Goal: Navigation & Orientation: Find specific page/section

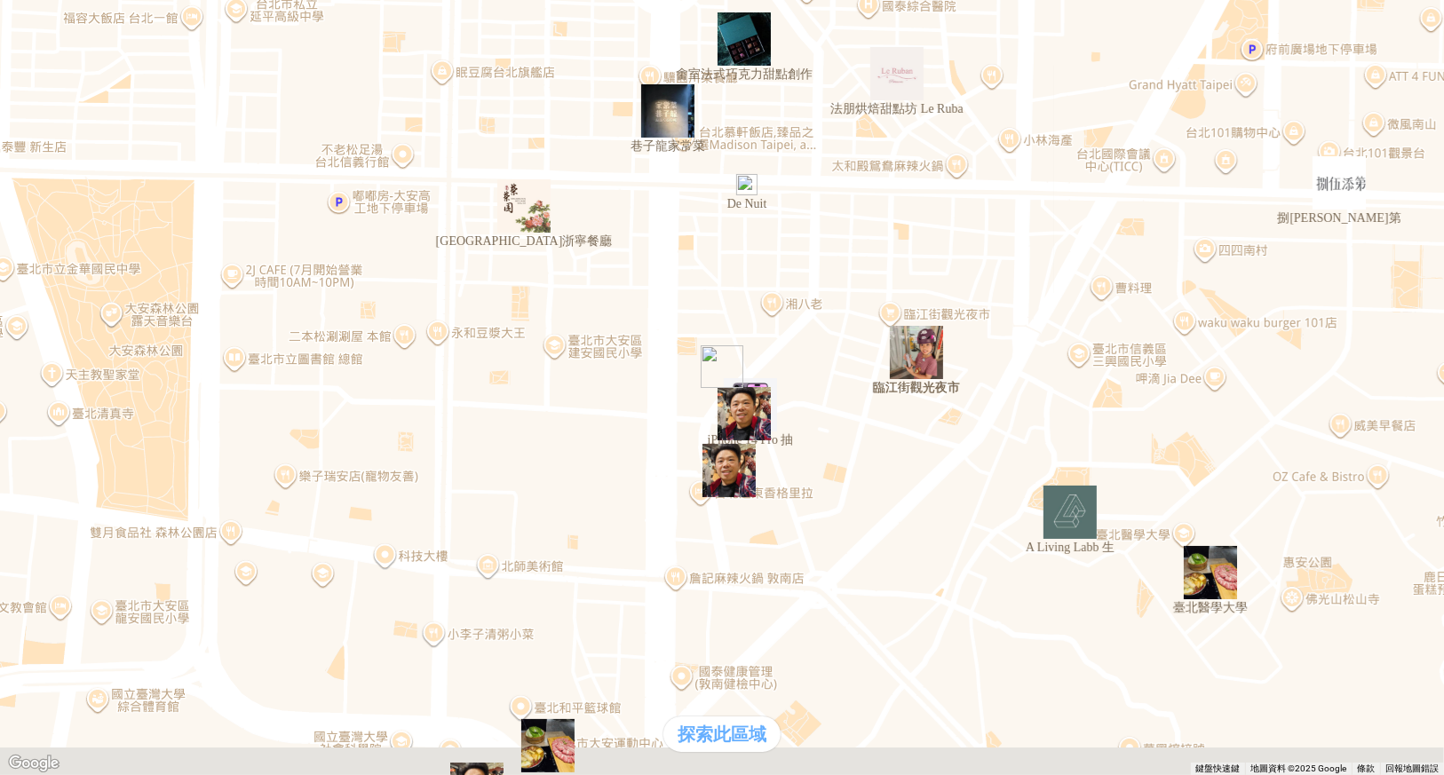
click at [927, 365] on img "臨江街觀光夜市" at bounding box center [916, 352] width 53 height 53
click at [912, 361] on img "臨江街觀光夜市" at bounding box center [916, 352] width 53 height 53
click at [912, 361] on img "臨江街觀光夜市" at bounding box center [943, 379] width 107 height 107
click at [528, 219] on img "榮榮園浙寧餐廳" at bounding box center [523, 205] width 53 height 53
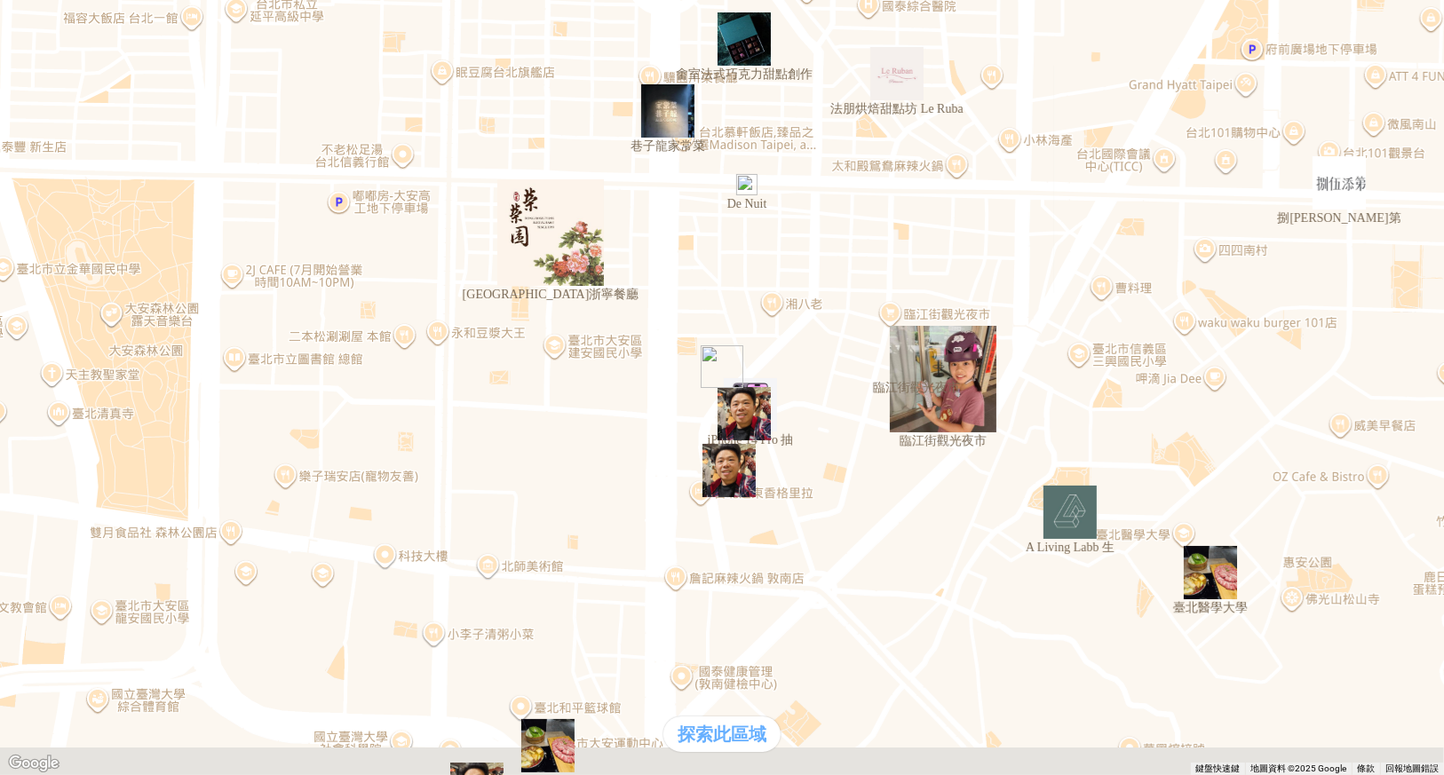
click at [897, 100] on img "法朋烘焙甜點坊 Le Ruba" at bounding box center [896, 73] width 53 height 53
click at [1332, 204] on img "捌伍添第" at bounding box center [1339, 182] width 53 height 53
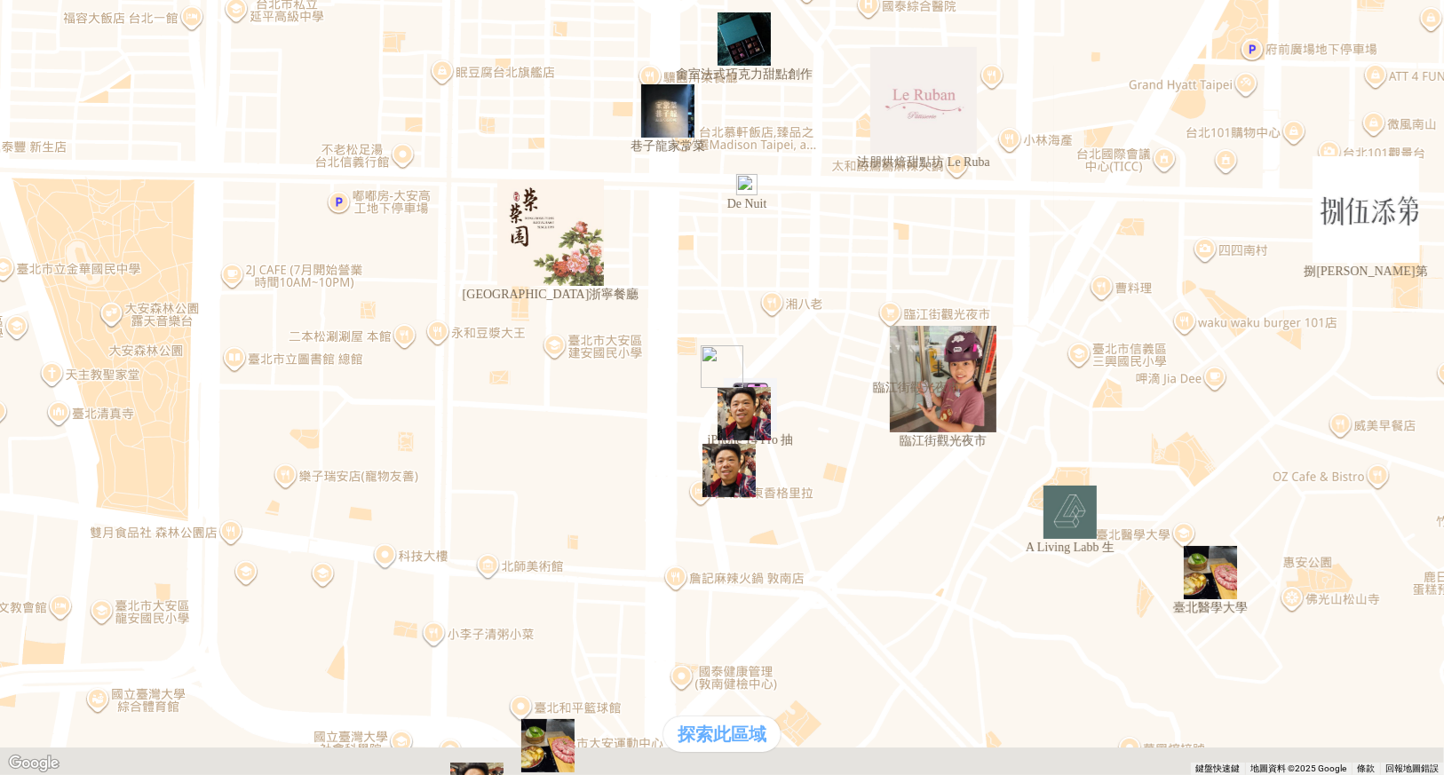
click at [147, 345] on div "熱門口袋名單" at bounding box center [722, 336] width 1430 height 19
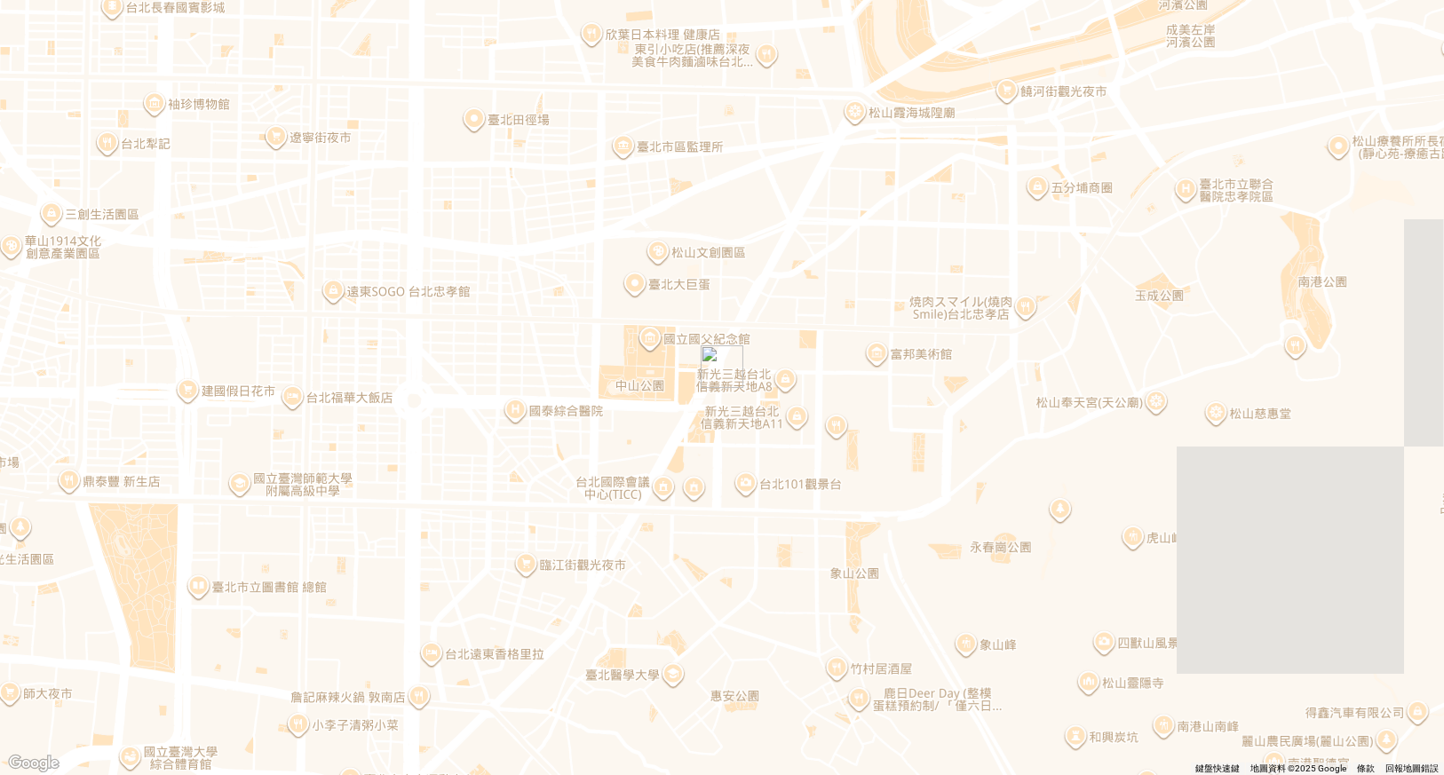
click at [145, 378] on div "熱門口袋名單" at bounding box center [722, 369] width 1430 height 19
click at [156, 378] on div "熱門口袋名單" at bounding box center [722, 369] width 1430 height 19
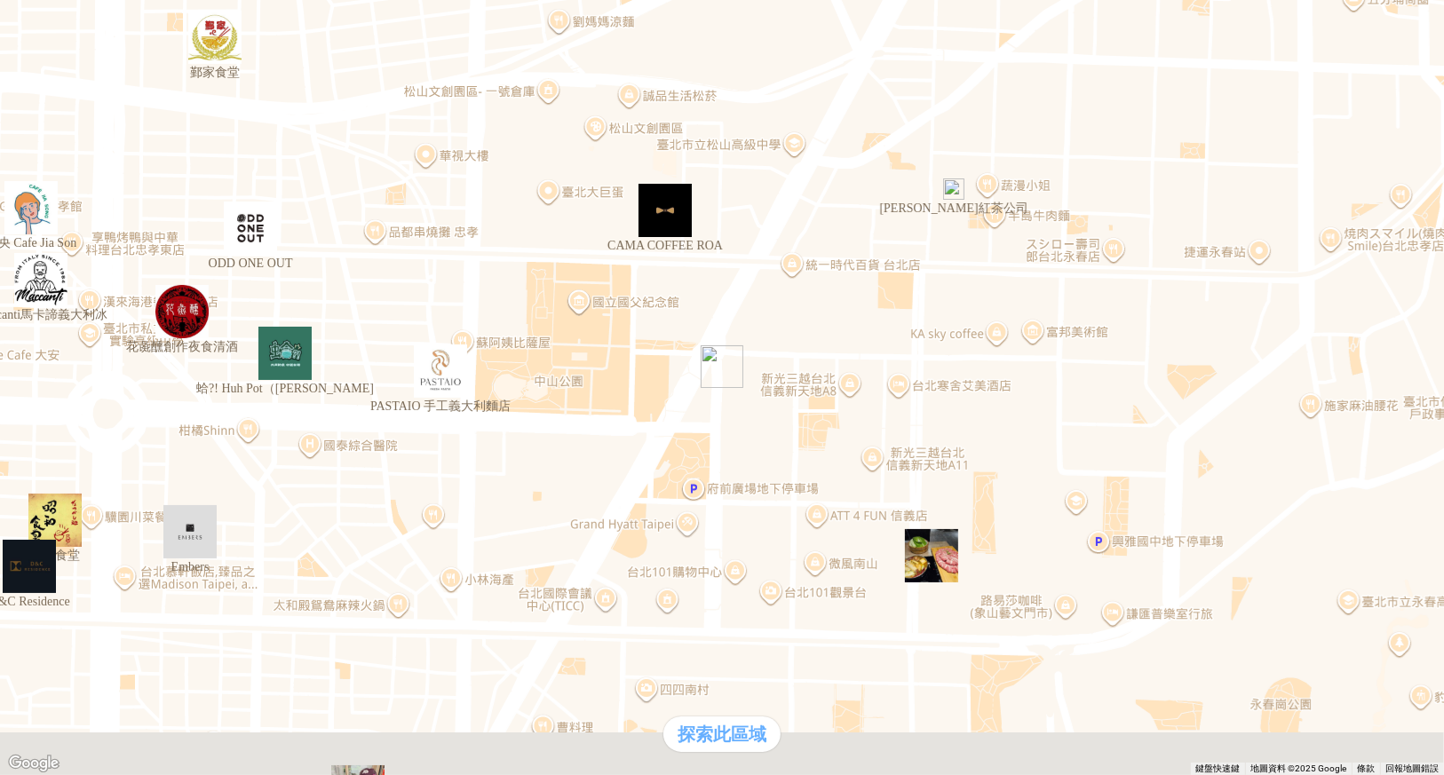
click at [133, 345] on div "熱門口袋名單" at bounding box center [722, 336] width 1430 height 19
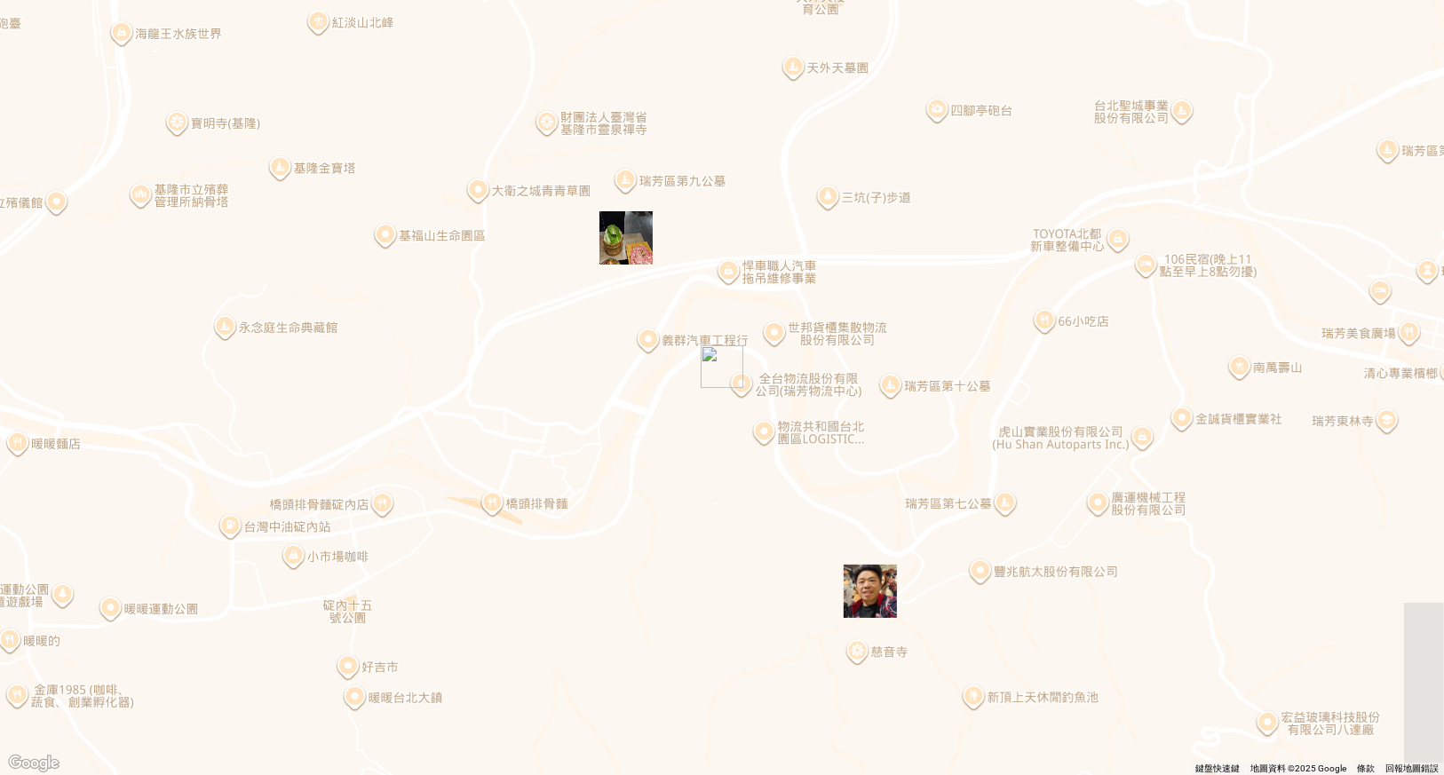
click at [615, 242] on img "" at bounding box center [625, 237] width 53 height 53
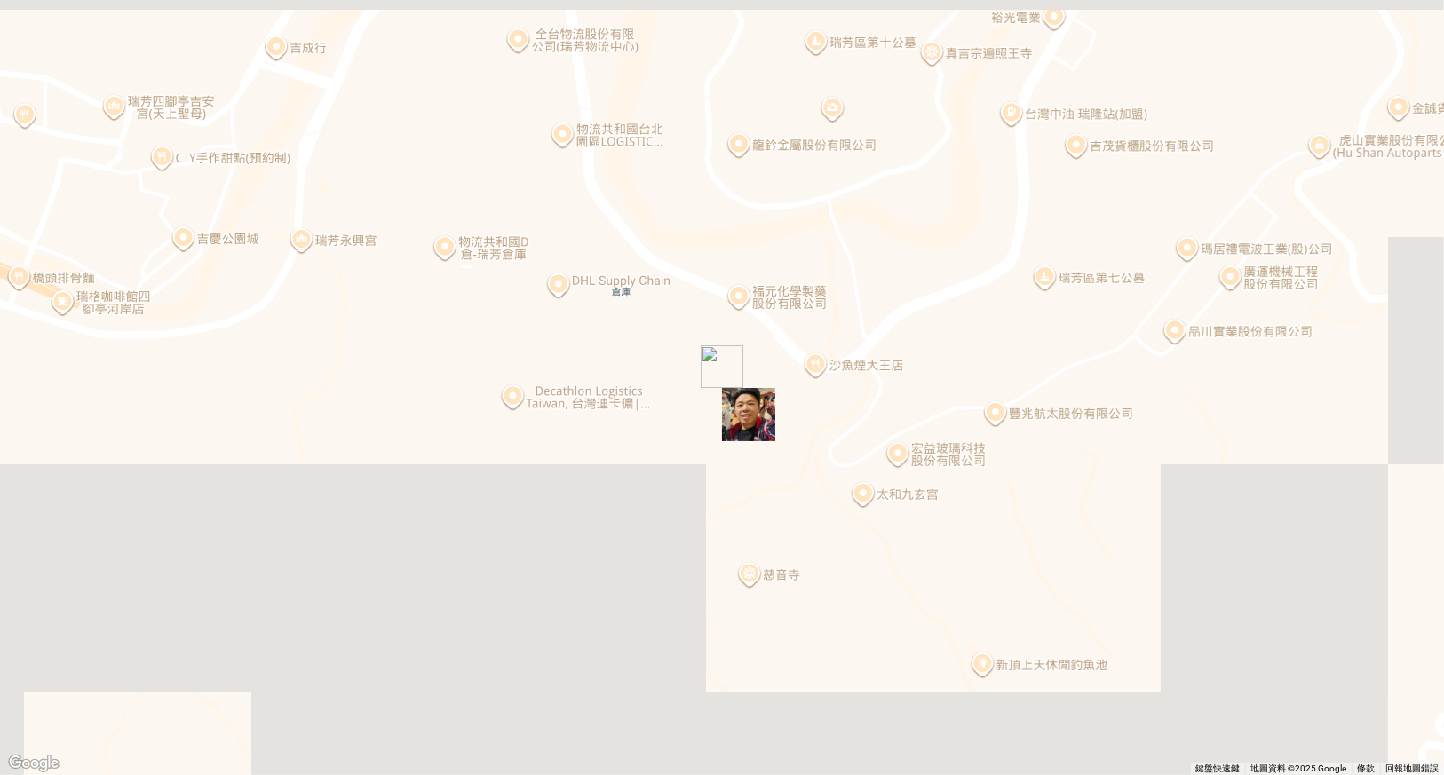
click at [21, 7] on div at bounding box center [722, 7] width 1430 height 0
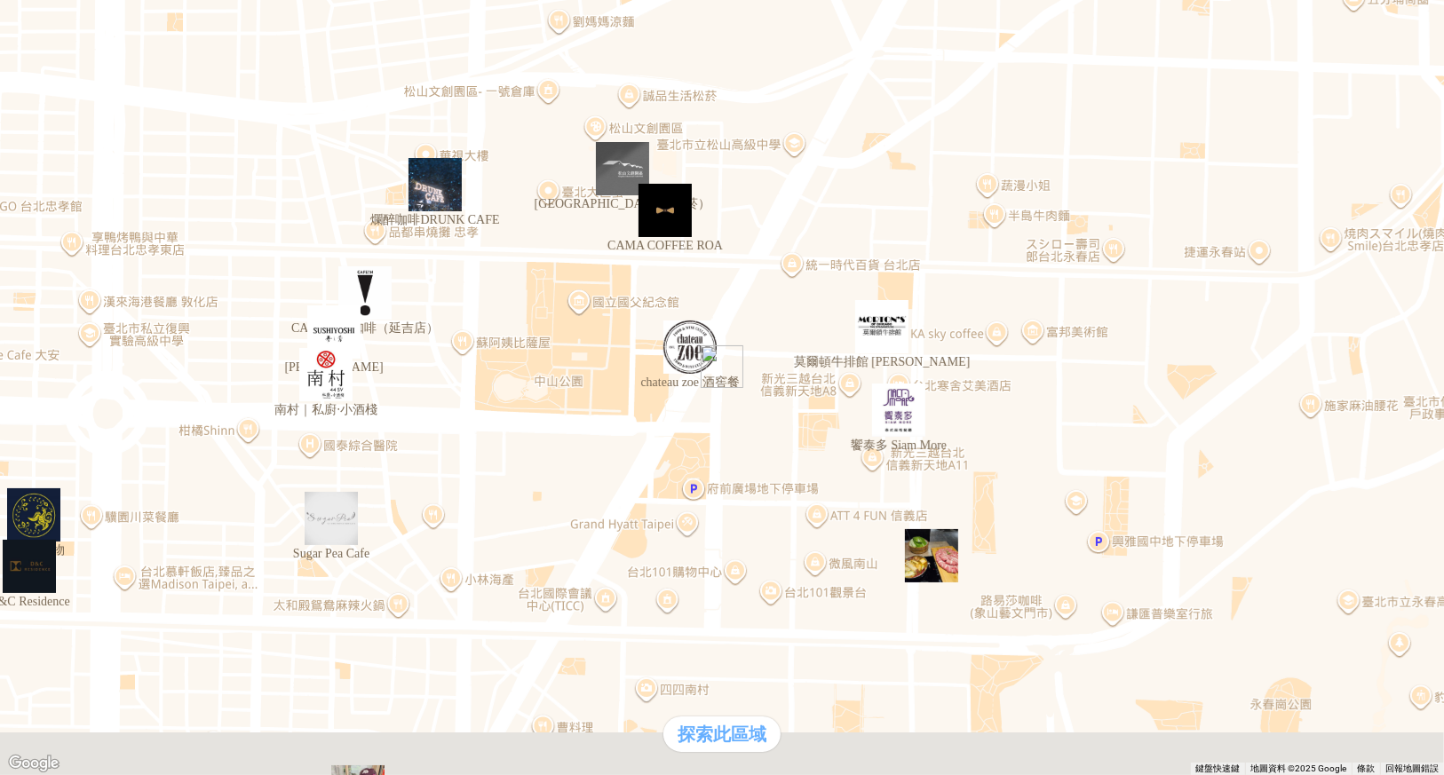
click at [337, 345] on img "壽司芳" at bounding box center [333, 331] width 53 height 53
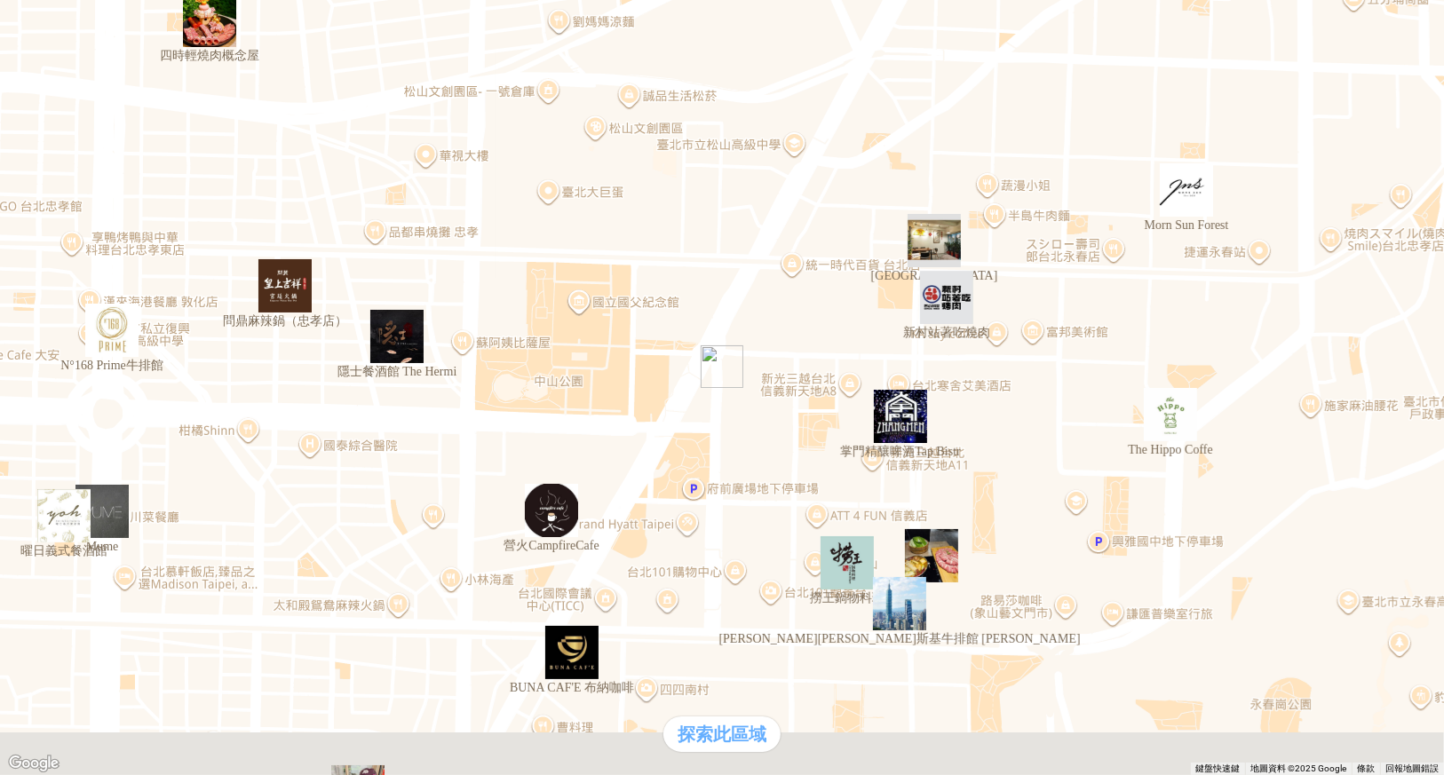
click at [281, 299] on img "問鼎麻辣鍋（忠孝店）" at bounding box center [284, 285] width 53 height 53
click at [398, 353] on img "隱士餐酒館 The Hermi" at bounding box center [396, 336] width 53 height 53
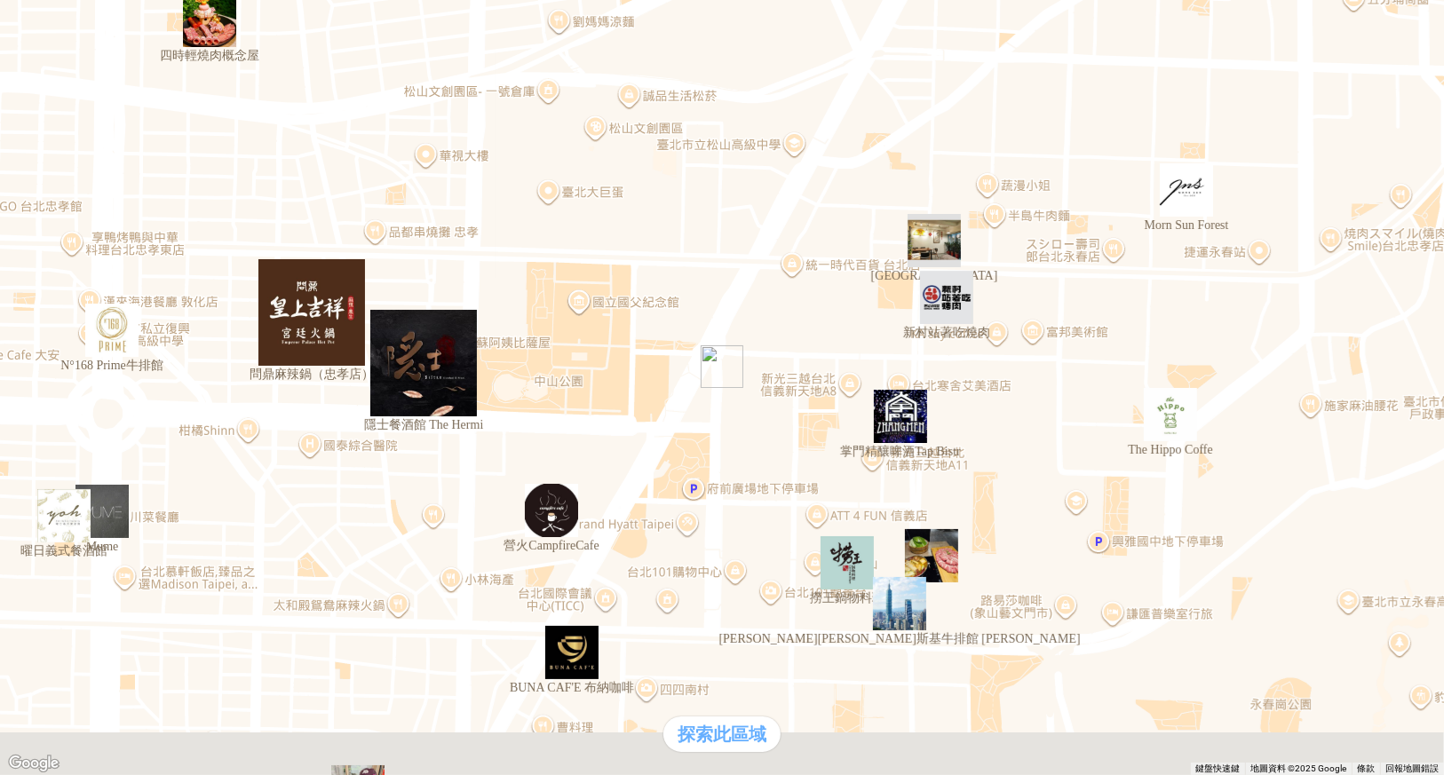
click at [316, 325] on img "問鼎麻辣鍋（忠孝店）" at bounding box center [311, 312] width 107 height 107
click at [430, 363] on img "隱士餐酒館 The Hermi" at bounding box center [423, 363] width 107 height 107
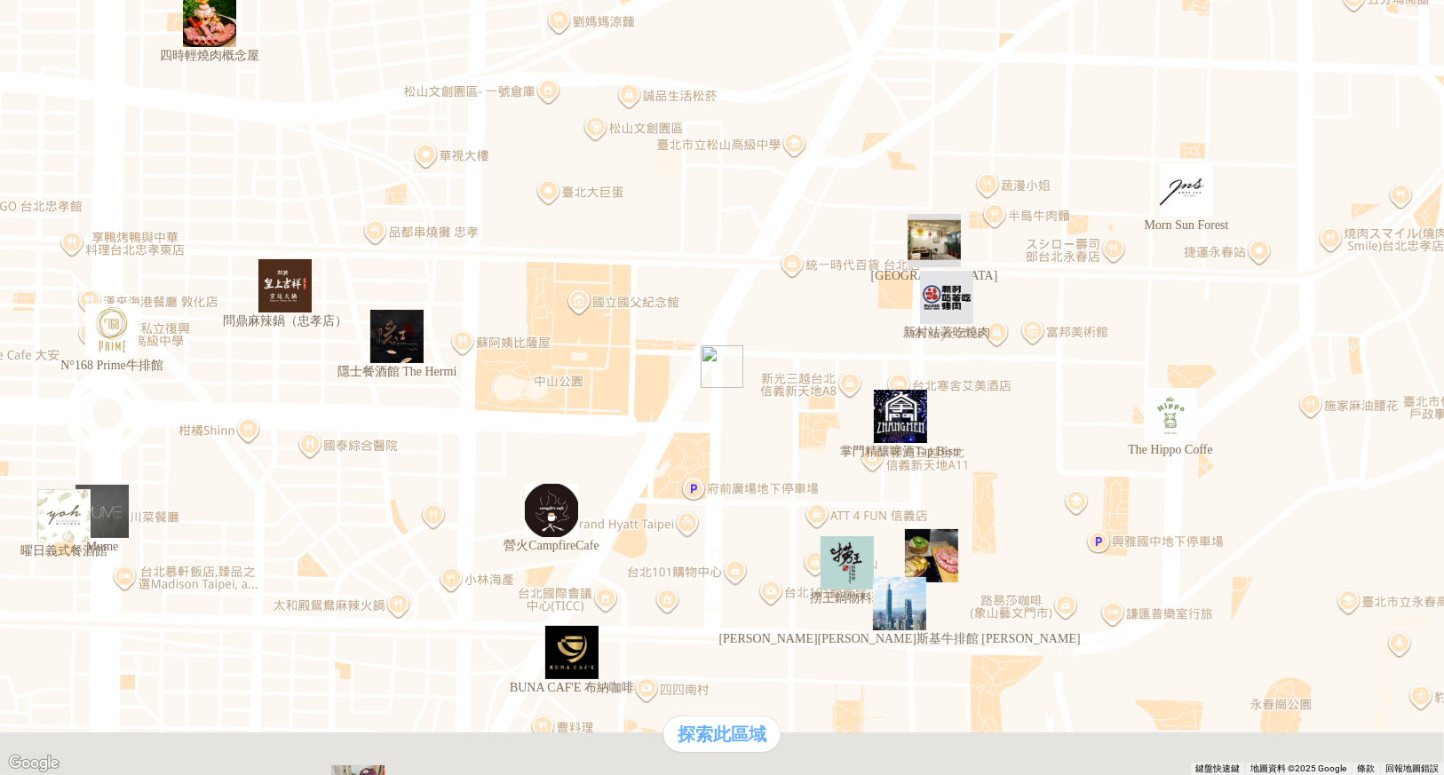
click at [928, 252] on img "南北合小館" at bounding box center [934, 240] width 53 height 53
click at [946, 250] on img "南北合小館" at bounding box center [961, 267] width 107 height 107
click at [948, 307] on img "新村站著吃燒肉" at bounding box center [946, 297] width 53 height 53
click at [1169, 205] on img "Morn Sun Forest" at bounding box center [1186, 189] width 53 height 53
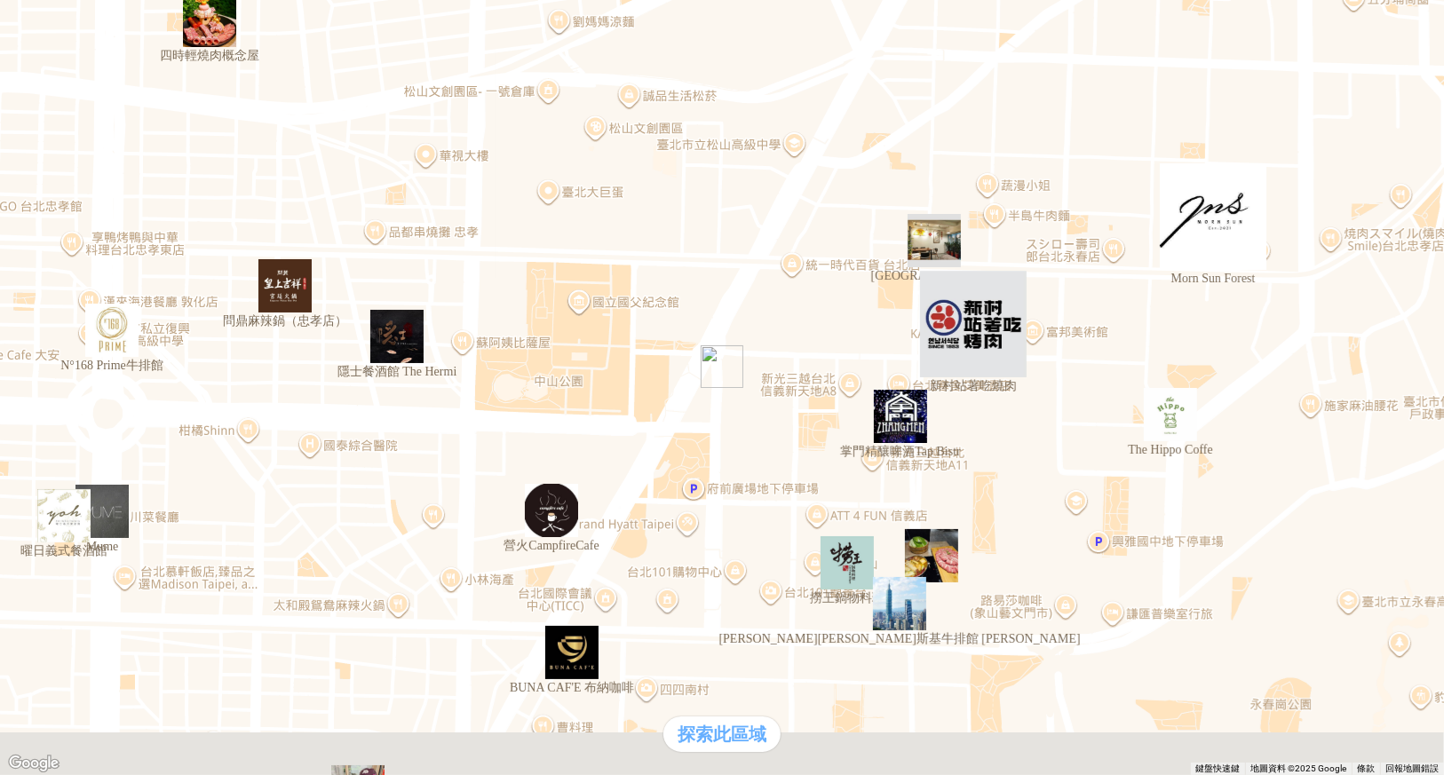
click at [1170, 424] on img "The Hippo Coffe" at bounding box center [1170, 414] width 53 height 53
click at [394, 343] on img "隱士餐酒館 The Hermi" at bounding box center [396, 336] width 53 height 53
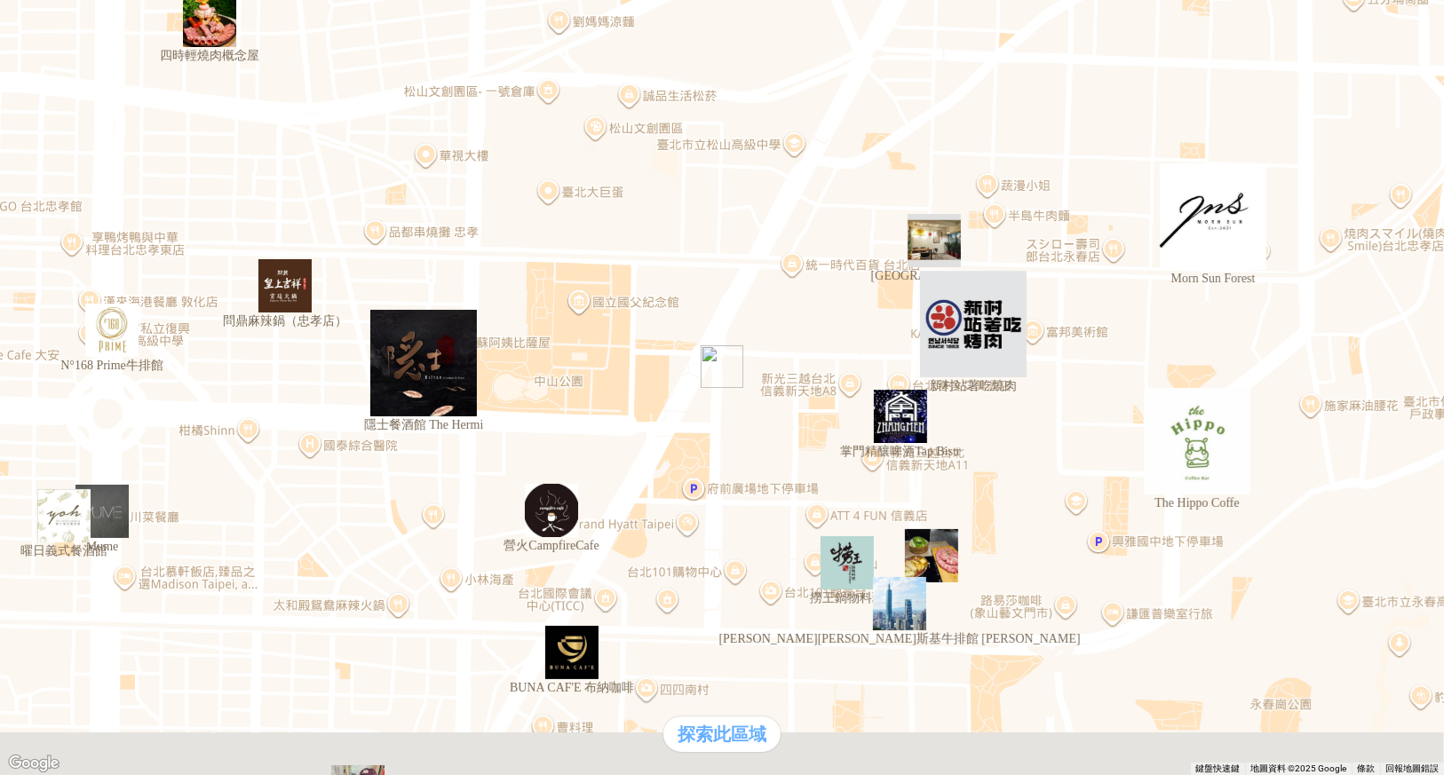
click at [295, 295] on img "問鼎麻辣鍋（忠孝店）" at bounding box center [284, 285] width 53 height 53
click at [117, 335] on img "N°168 Prime牛排館" at bounding box center [111, 330] width 53 height 53
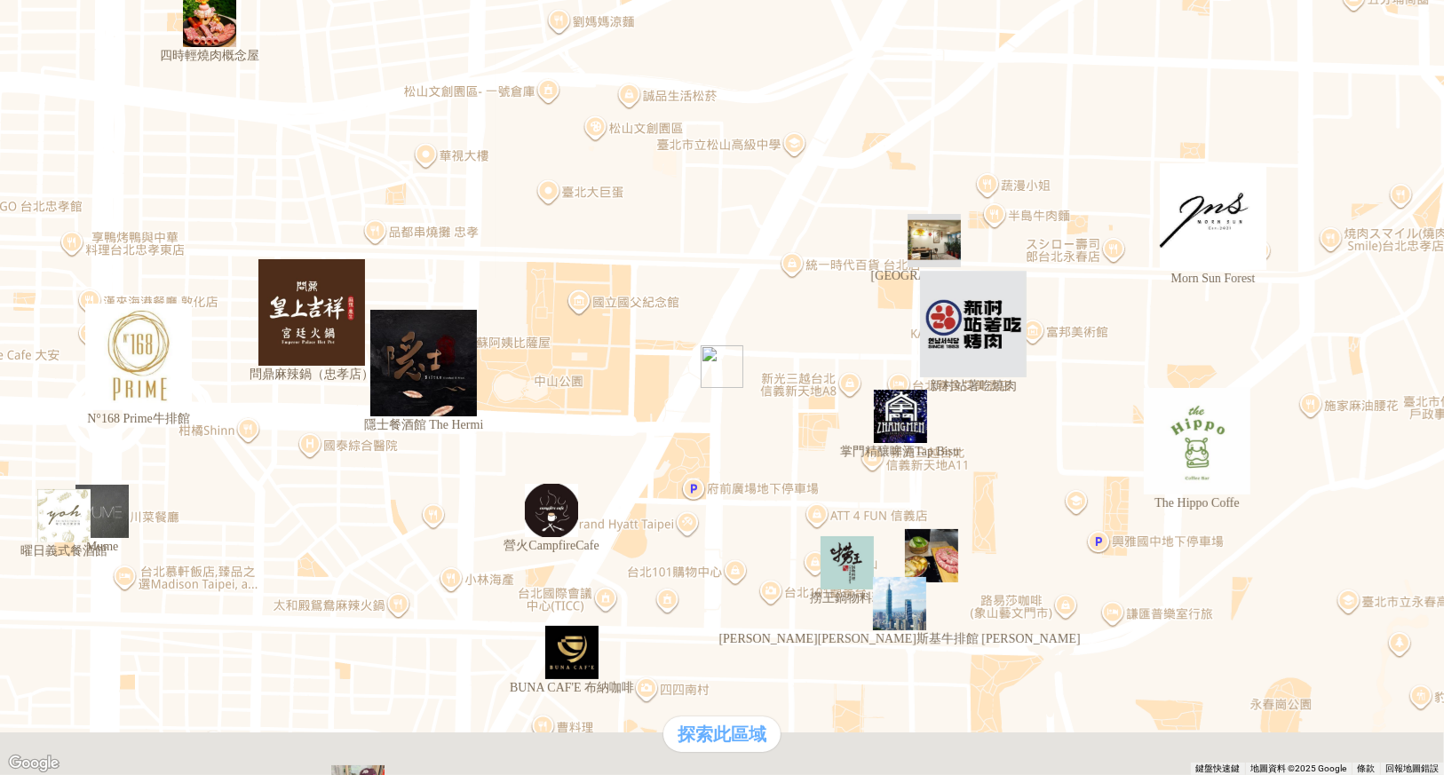
click at [72, 522] on img "曜日義式餐酒館" at bounding box center [63, 515] width 53 height 53
click at [543, 534] on img "營火CampfireCafe" at bounding box center [551, 510] width 53 height 53
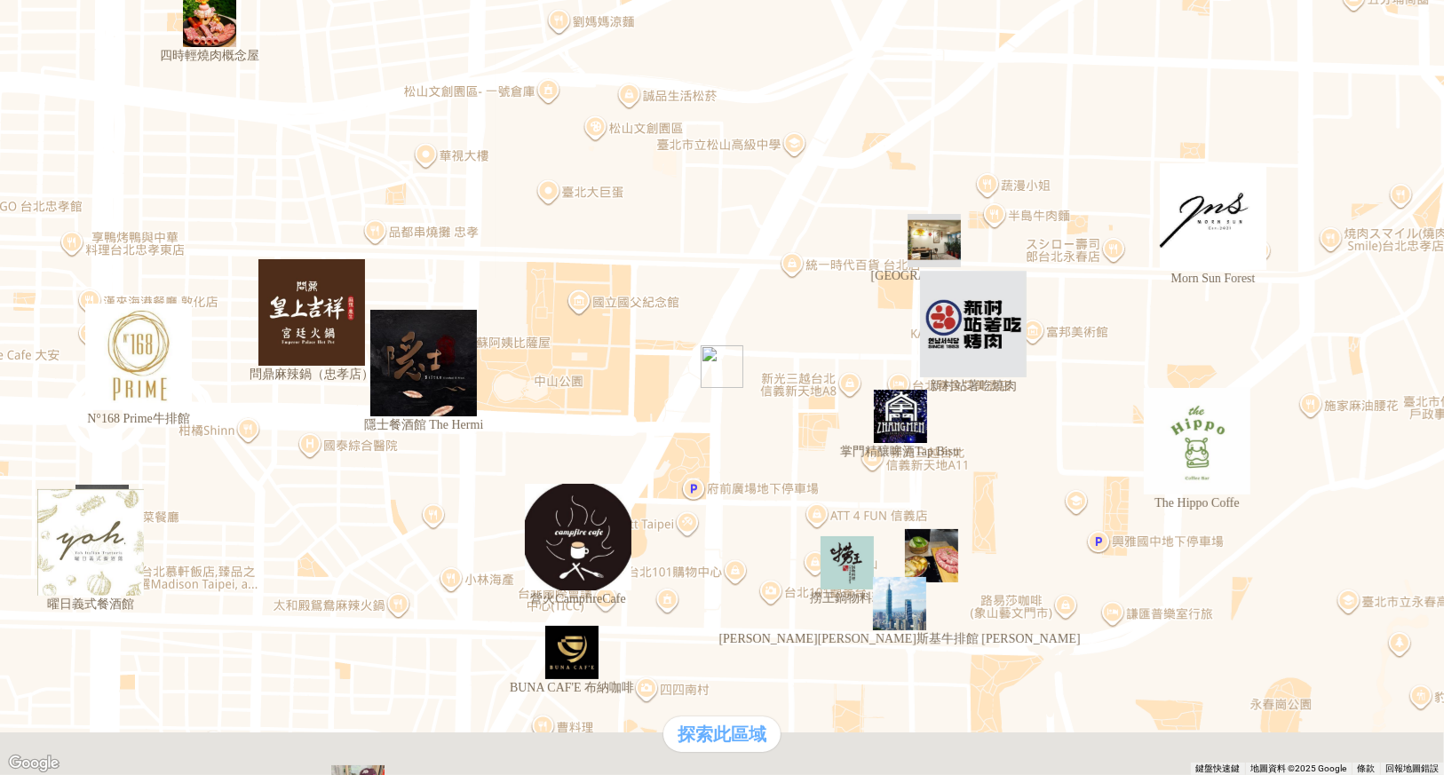
drag, startPoint x: 699, startPoint y: 282, endPoint x: 768, endPoint y: 396, distance: 133.9
drag, startPoint x: 826, startPoint y: 73, endPoint x: 785, endPoint y: 89, distance: 43.9
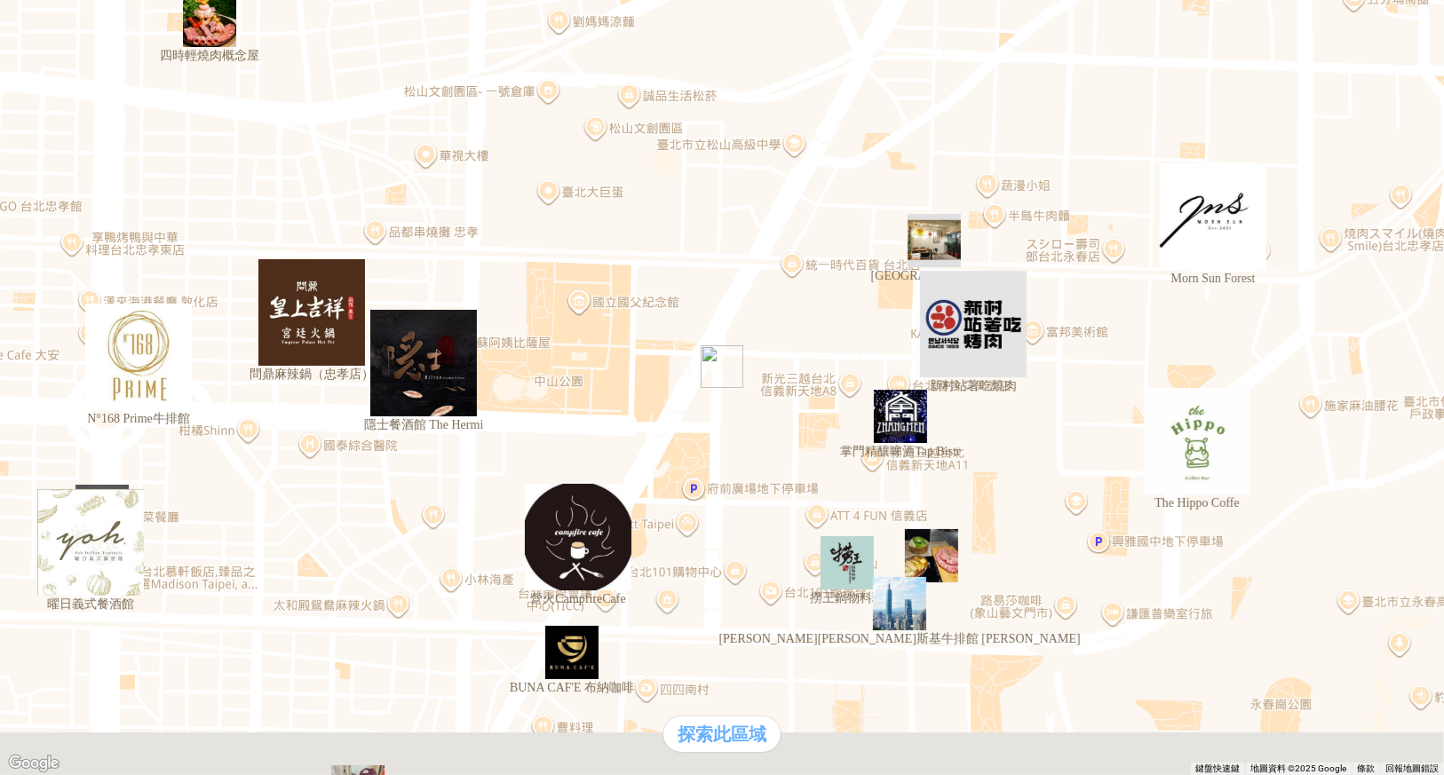
drag, startPoint x: 163, startPoint y: 756, endPoint x: 182, endPoint y: 754, distance: 19.6
click at [165, 345] on div "熱門口袋名單" at bounding box center [722, 336] width 1430 height 19
